Goal: Task Accomplishment & Management: Complete application form

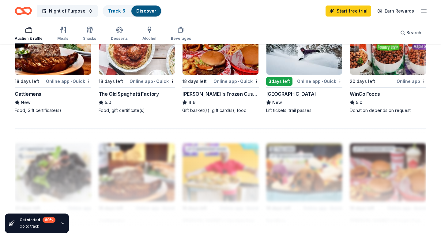
scroll to position [440, 0]
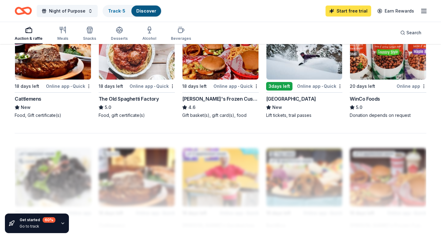
click at [351, 13] on link "Start free trial" at bounding box center [349, 11] width 46 height 11
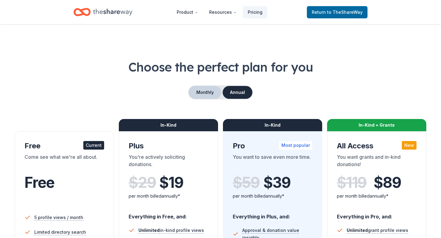
click at [214, 92] on button "Monthly" at bounding box center [205, 92] width 33 height 13
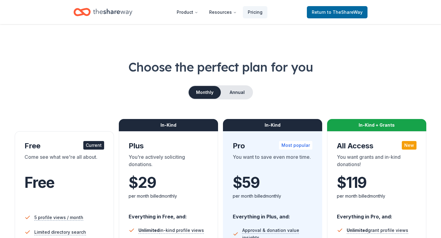
click at [187, 181] on div "$ 29 $" at bounding box center [169, 182] width 80 height 17
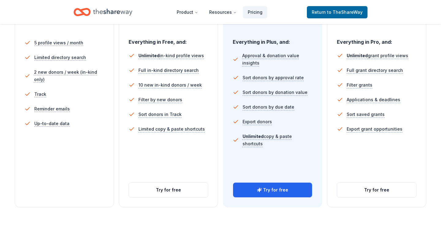
scroll to position [200, 0]
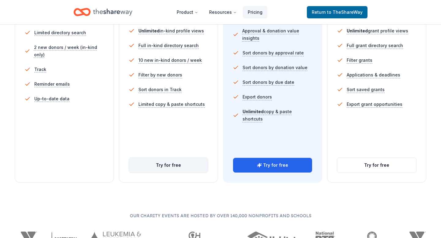
click at [182, 168] on button "Try for free" at bounding box center [168, 165] width 79 height 15
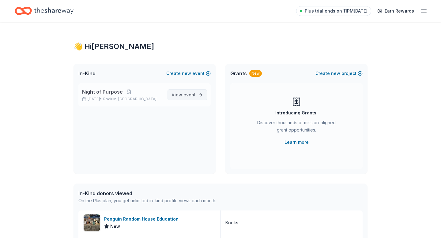
click at [183, 93] on span "View event" at bounding box center [184, 94] width 24 height 7
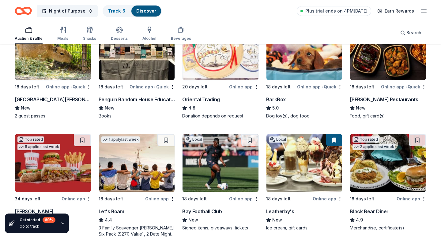
scroll to position [96, 0]
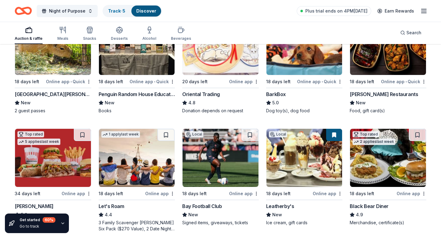
click at [204, 204] on div "Bay Football Club" at bounding box center [202, 206] width 40 height 7
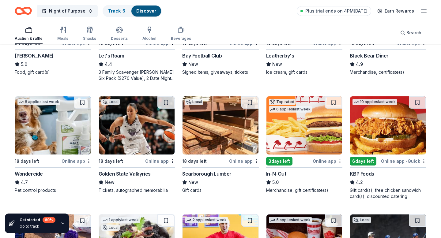
scroll to position [247, 0]
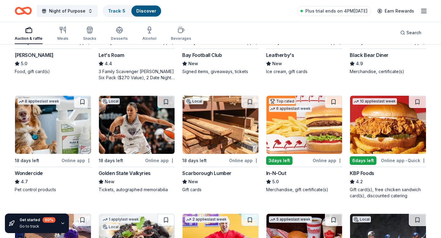
click at [130, 175] on div "Golden State Valkyries" at bounding box center [125, 173] width 52 height 7
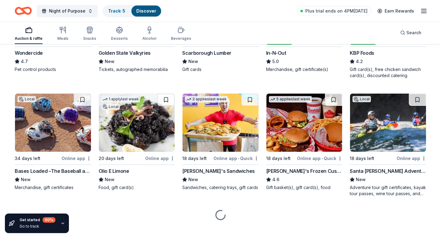
scroll to position [370, 0]
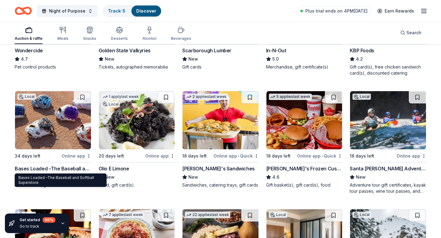
click at [44, 168] on div "Bases Loaded –The Baseball and Softball Superstore" at bounding box center [53, 168] width 77 height 7
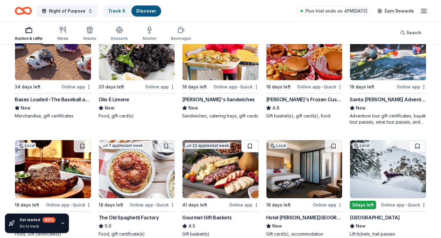
scroll to position [441, 0]
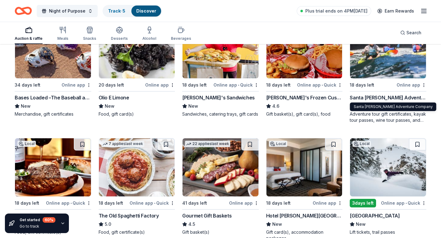
click at [395, 95] on div "Santa Barbara Adventure Company" at bounding box center [388, 97] width 77 height 7
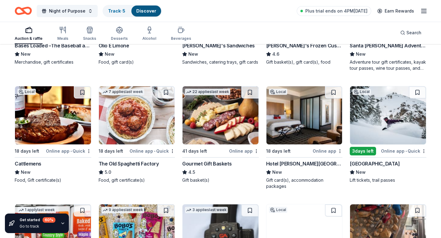
scroll to position [495, 0]
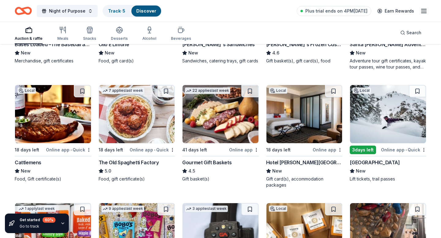
click at [283, 163] on div "Hotel Valencia Santana Row" at bounding box center [304, 162] width 77 height 7
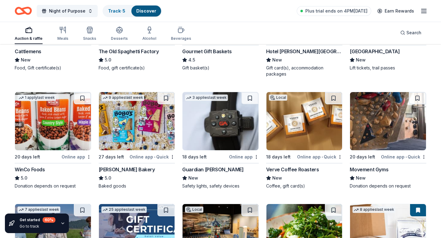
scroll to position [606, 0]
click at [112, 169] on div "Bobo's Bakery" at bounding box center [127, 169] width 56 height 7
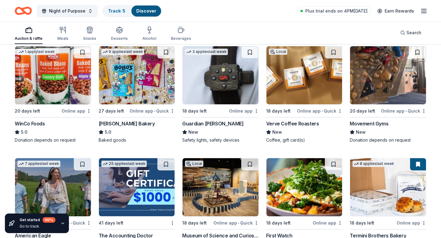
scroll to position [651, 0]
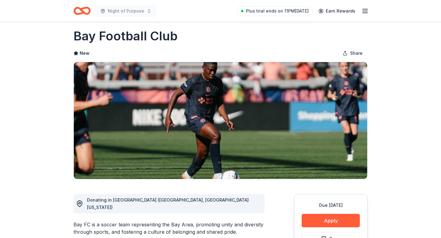
scroll to position [1, 0]
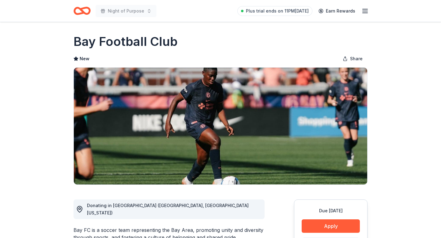
drag, startPoint x: 74, startPoint y: 37, endPoint x: 187, endPoint y: 45, distance: 113.0
click at [187, 46] on div "Bay Football Club" at bounding box center [221, 41] width 294 height 17
drag, startPoint x: 176, startPoint y: 41, endPoint x: 88, endPoint y: 41, distance: 88.2
click at [88, 41] on h1 "Bay Football Club" at bounding box center [126, 41] width 104 height 17
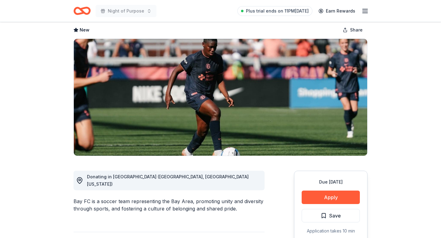
scroll to position [97, 0]
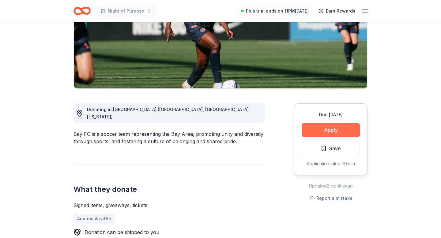
click at [330, 127] on button "Apply" at bounding box center [331, 129] width 58 height 13
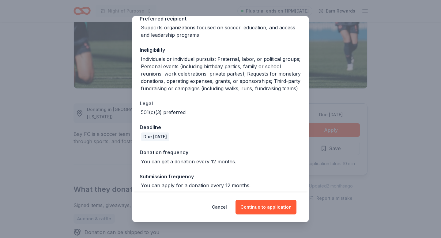
scroll to position [104, 0]
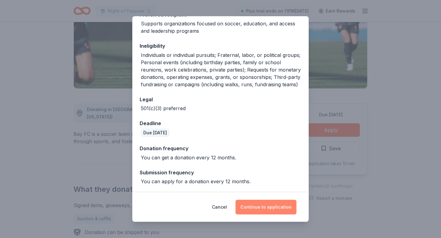
click at [254, 213] on button "Continue to application" at bounding box center [266, 207] width 61 height 15
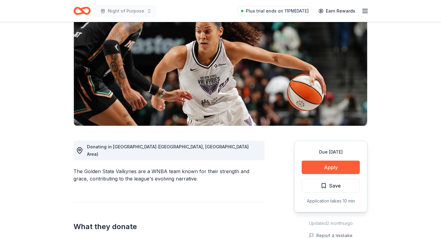
scroll to position [150, 0]
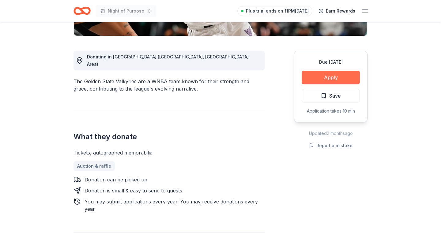
click at [307, 74] on button "Apply" at bounding box center [331, 77] width 58 height 13
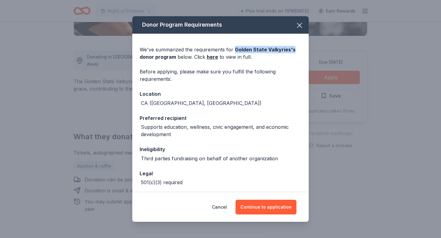
drag, startPoint x: 233, startPoint y: 48, endPoint x: 292, endPoint y: 52, distance: 58.7
click at [292, 53] on div "We've summarized the requirements for Golden State Valkyries 's donor program b…" at bounding box center [221, 53] width 162 height 15
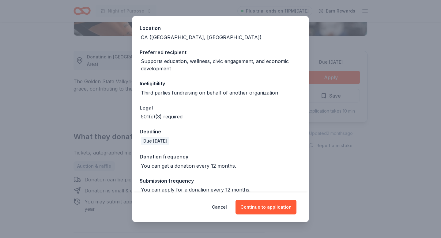
scroll to position [74, 0]
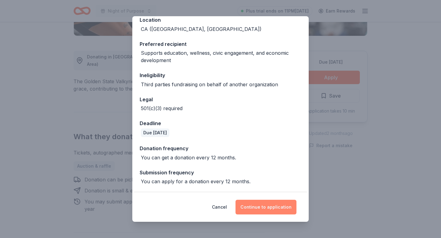
click at [260, 203] on button "Continue to application" at bounding box center [266, 207] width 61 height 15
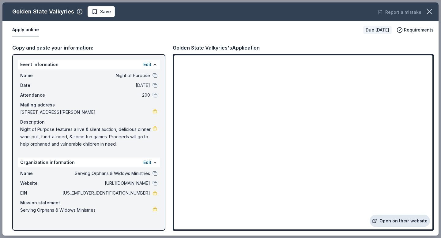
click at [395, 222] on link "Open on their website" at bounding box center [400, 221] width 60 height 12
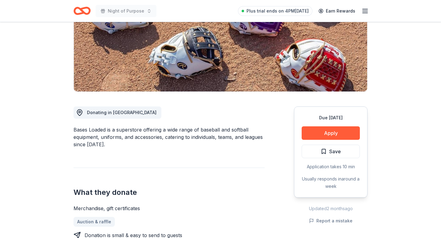
scroll to position [110, 0]
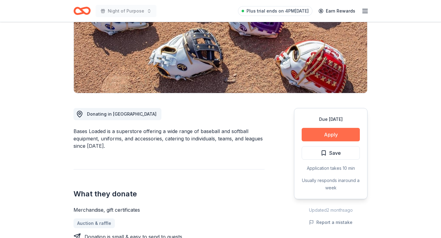
click at [325, 134] on button "Apply" at bounding box center [331, 134] width 58 height 13
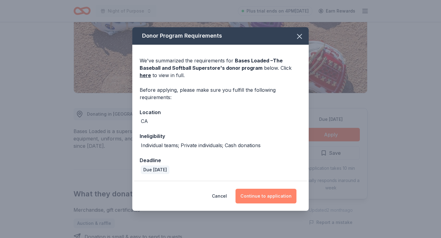
click at [271, 201] on button "Continue to application" at bounding box center [266, 196] width 61 height 15
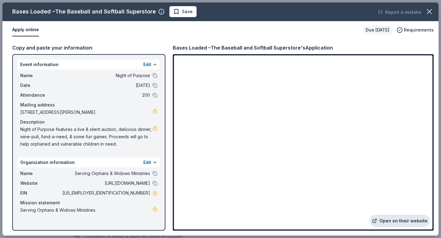
click at [383, 221] on link "Open on their website" at bounding box center [400, 221] width 60 height 12
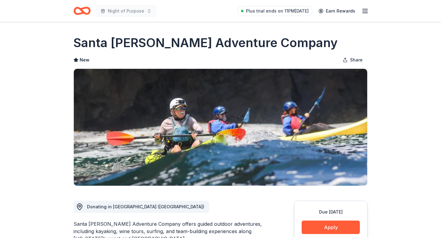
drag, startPoint x: 75, startPoint y: 224, endPoint x: 130, endPoint y: 223, distance: 55.1
click at [129, 223] on div "Santa [PERSON_NAME] Adventure Company offers guided outdoor adventures, includi…" at bounding box center [169, 232] width 191 height 22
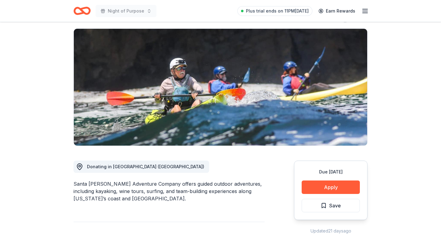
scroll to position [64, 0]
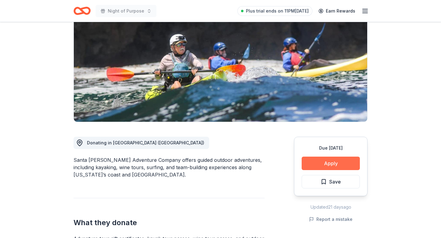
click at [312, 160] on button "Apply" at bounding box center [331, 163] width 58 height 13
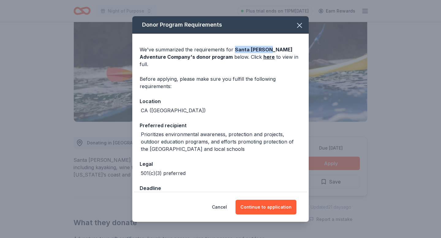
drag, startPoint x: 234, startPoint y: 50, endPoint x: 267, endPoint y: 53, distance: 33.5
click at [267, 53] on div "We've summarized the requirements for Santa [PERSON_NAME] Adventure Company 's …" at bounding box center [221, 57] width 162 height 22
copy span "Santa [PERSON_NAME]"
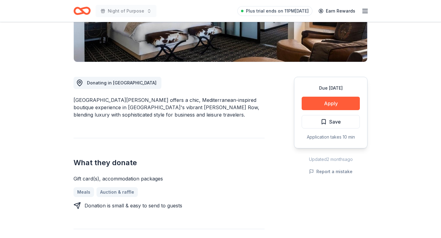
scroll to position [135, 0]
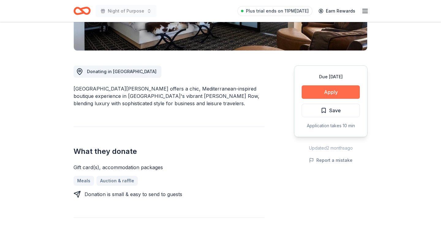
click at [337, 94] on button "Apply" at bounding box center [331, 91] width 58 height 13
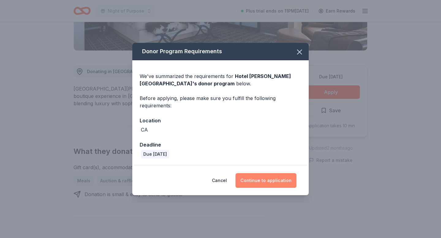
click at [270, 181] on button "Continue to application" at bounding box center [266, 180] width 61 height 15
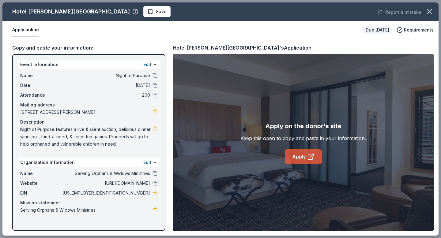
click at [309, 155] on icon at bounding box center [310, 157] width 5 height 5
click at [429, 10] on icon "button" at bounding box center [429, 11] width 9 height 9
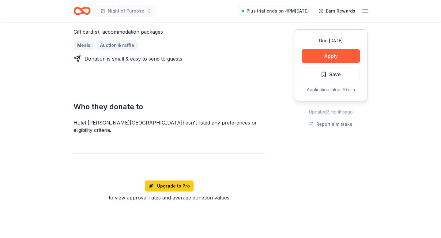
scroll to position [247, 0]
